Goal: Check status: Check status

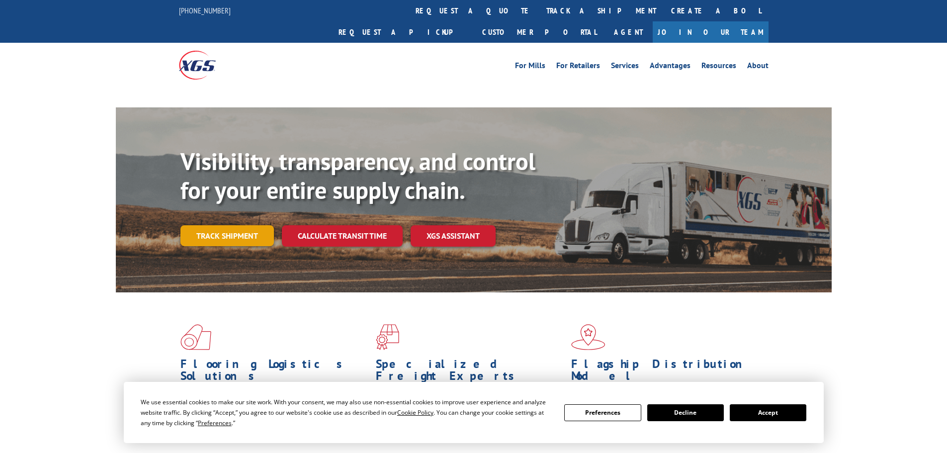
click at [202, 217] on div "Visibility, transparency, and control for your entire supply chain. Track shipm…" at bounding box center [505, 216] width 651 height 139
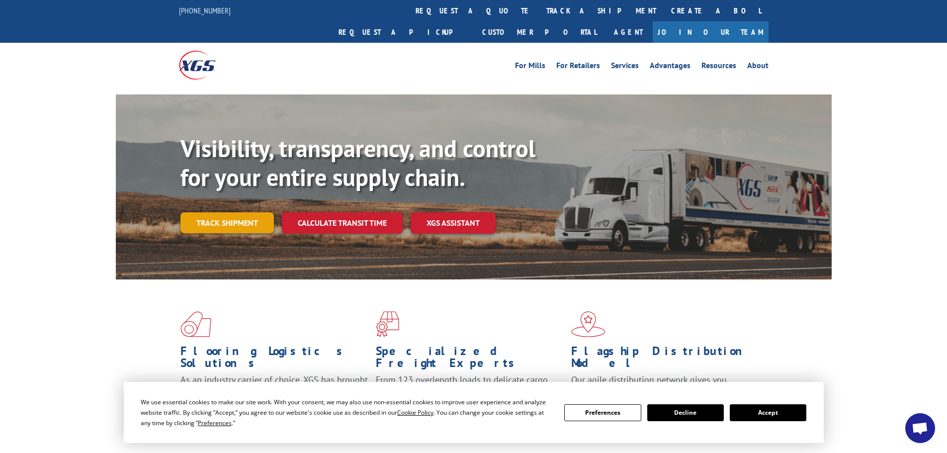
click at [205, 212] on link "Track shipment" at bounding box center [226, 222] width 93 height 21
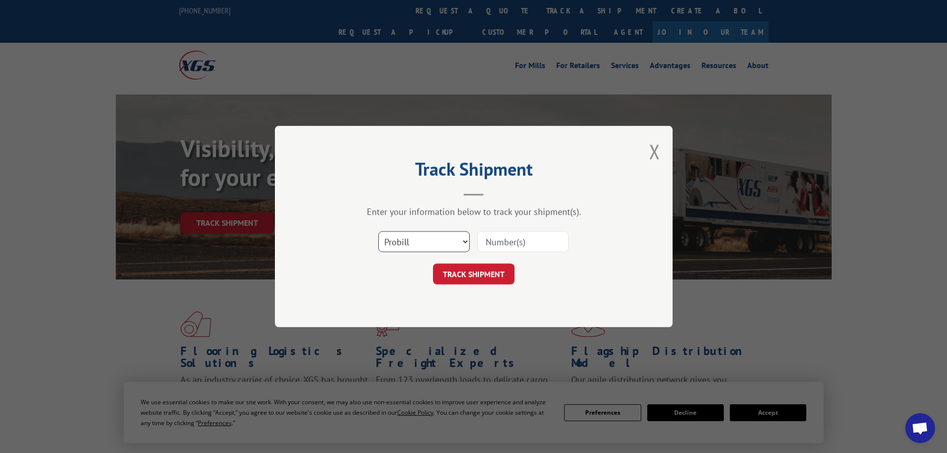
click at [436, 245] on select "Select category... Probill BOL PO" at bounding box center [423, 241] width 91 height 21
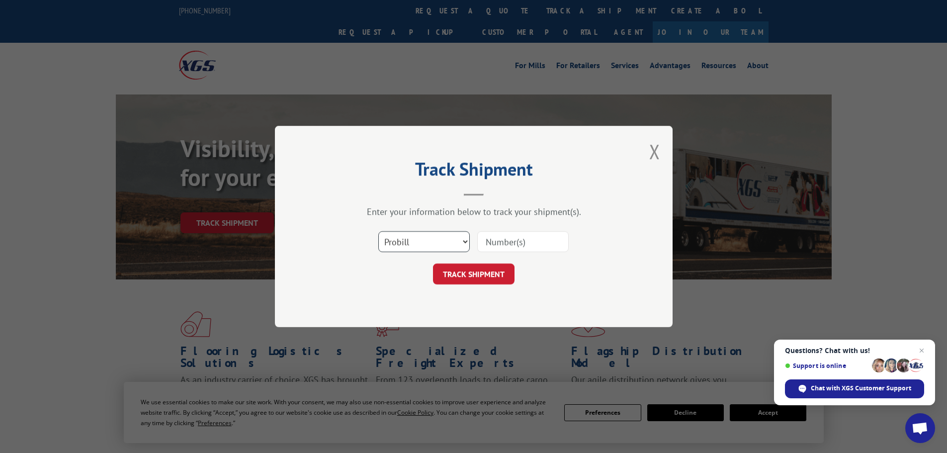
select select "bol"
click at [378, 231] on select "Select category... Probill BOL PO" at bounding box center [423, 241] width 91 height 21
drag, startPoint x: 538, startPoint y: 230, endPoint x: 528, endPoint y: 242, distance: 16.2
click at [531, 239] on div "Select category... Probill BOL PO" at bounding box center [474, 241] width 298 height 33
click at [528, 242] on input at bounding box center [522, 241] width 91 height 21
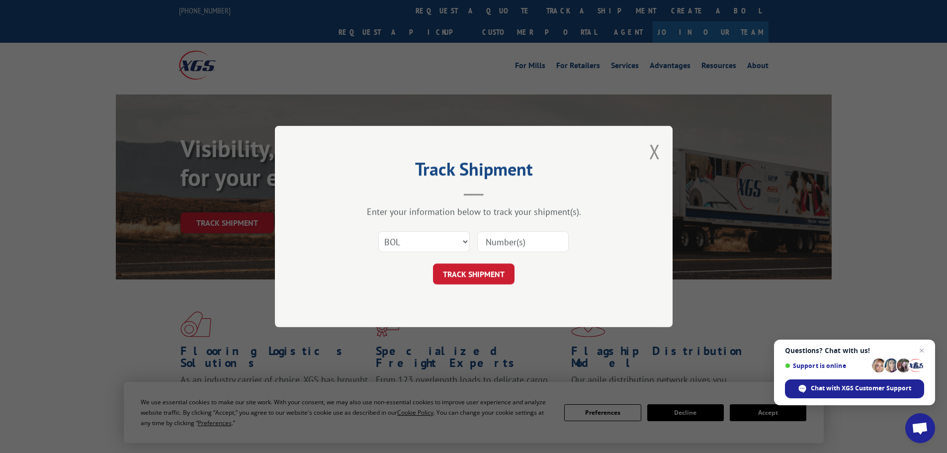
paste input "5281287"
type input "5281287"
click at [486, 277] on button "TRACK SHIPMENT" at bounding box center [474, 274] width 82 height 21
